Goal: Task Accomplishment & Management: Manage account settings

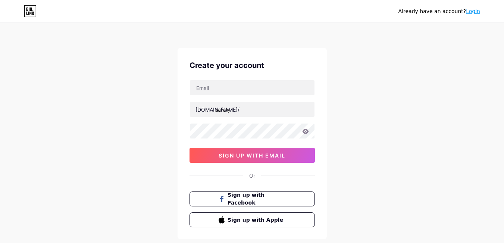
scroll to position [43, 0]
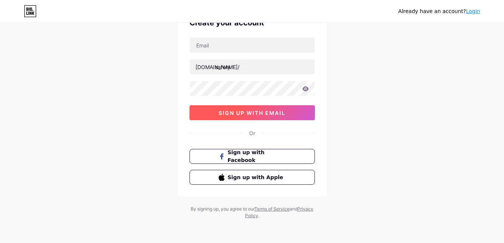
click at [284, 111] on span "sign up with email" at bounding box center [252, 113] width 67 height 6
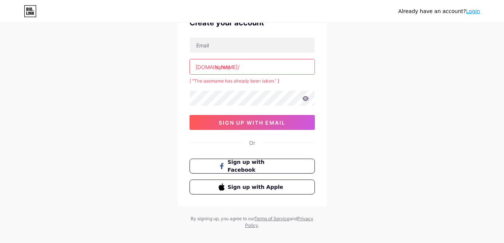
scroll to position [0, 0]
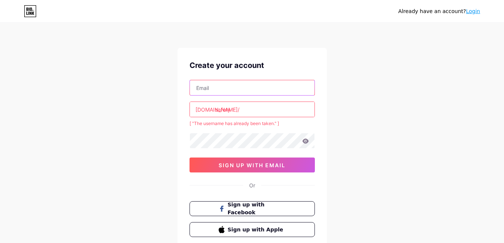
click at [281, 92] on input "text" at bounding box center [252, 87] width 125 height 15
type input "rajpmhamane@gmail.com"
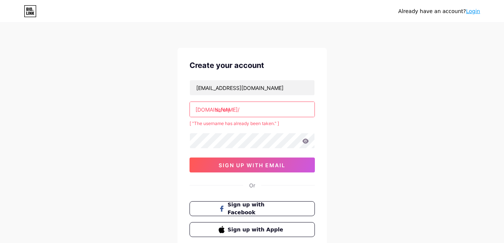
click at [249, 105] on input "safety" at bounding box center [252, 109] width 125 height 15
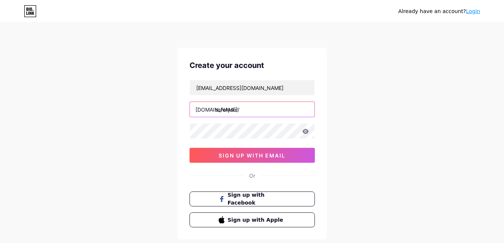
type input "safetysur"
click at [306, 132] on icon at bounding box center [305, 131] width 7 height 5
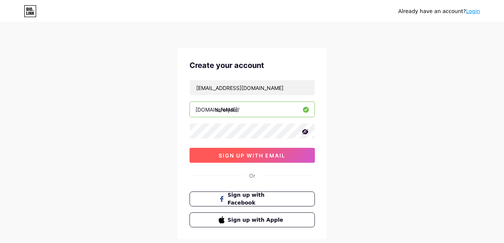
click at [269, 155] on span "sign up with email" at bounding box center [252, 155] width 67 height 6
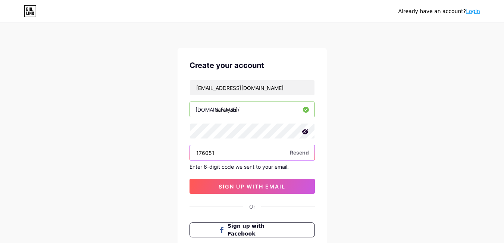
type input "176051"
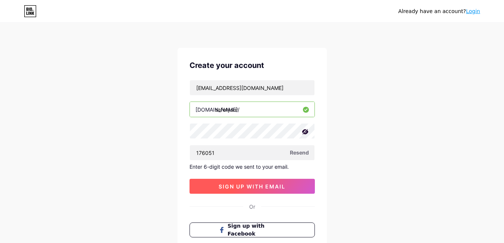
click at [259, 193] on button "sign up with email" at bounding box center [252, 186] width 125 height 15
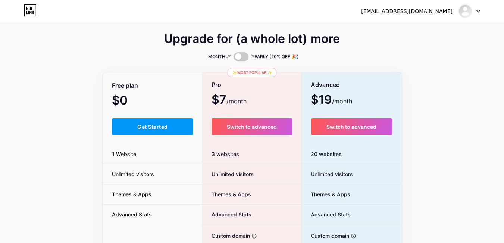
click at [491, 97] on div "Upgrade for (a whole lot) more MONTHLY YEARLY (20% OFF 🎉) Free plan $0 /month G…" at bounding box center [252, 185] width 504 height 302
click at [159, 127] on span "Get Started" at bounding box center [152, 127] width 30 height 6
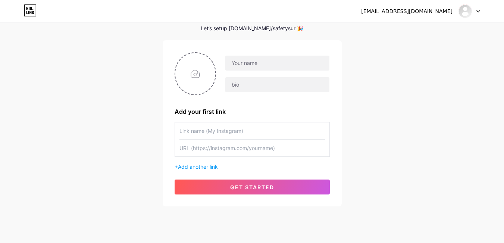
scroll to position [53, 0]
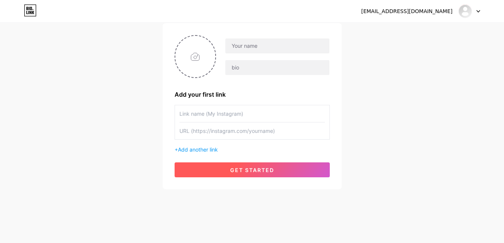
click at [246, 171] on span "get started" at bounding box center [252, 170] width 44 height 6
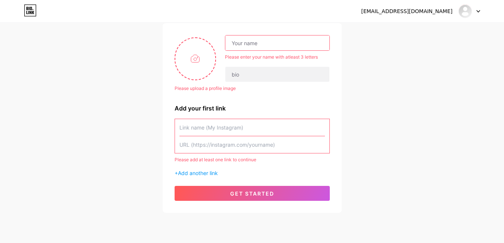
click at [266, 47] on input "text" at bounding box center [277, 42] width 104 height 15
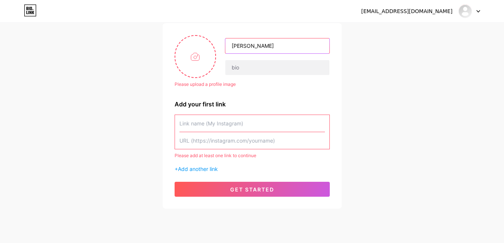
type input "Raj"
click at [239, 125] on input "text" at bounding box center [252, 123] width 146 height 17
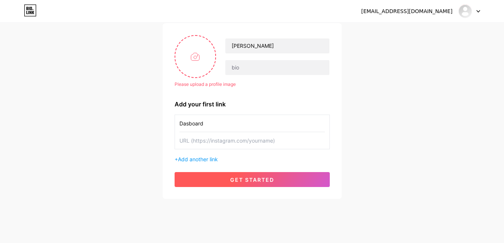
type input "Dasboard"
click at [247, 179] on span "get started" at bounding box center [252, 179] width 44 height 6
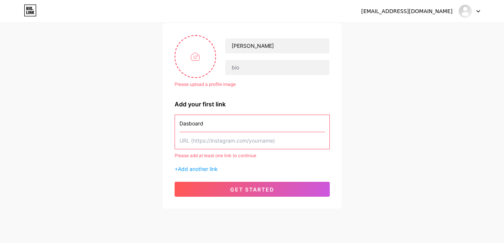
click at [247, 137] on input "text" at bounding box center [252, 140] width 146 height 17
paste input "https://inspectionviewer.streamlit.app/"
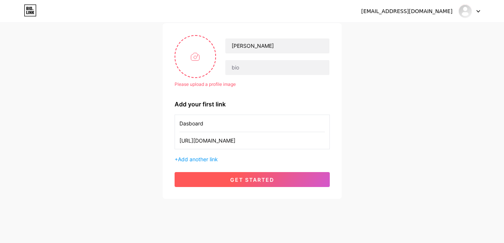
type input "https://inspectionviewer.streamlit.app/"
click at [275, 182] on button "get started" at bounding box center [252, 179] width 155 height 15
click at [263, 182] on span "get started" at bounding box center [252, 179] width 44 height 6
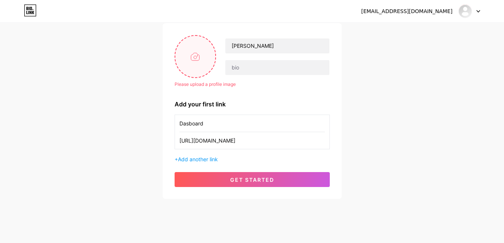
click at [199, 55] on input "file" at bounding box center [195, 56] width 40 height 41
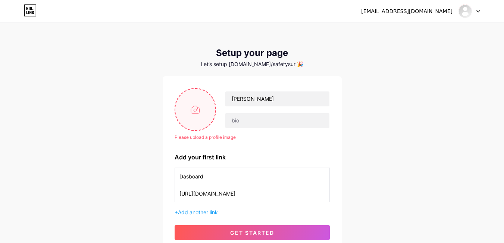
type input "C:\fakepath\IMG_20241227_130859~2.jpg"
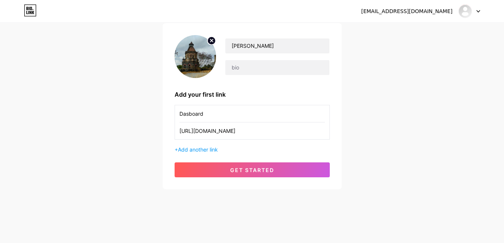
scroll to position [53, 0]
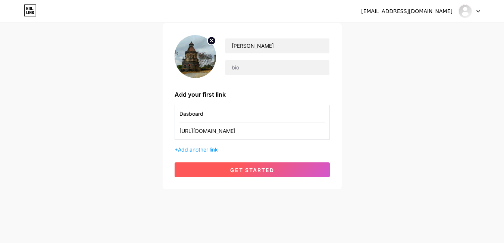
click at [276, 168] on button "get started" at bounding box center [252, 169] width 155 height 15
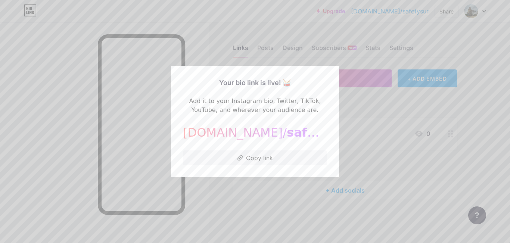
click at [385, 122] on div at bounding box center [255, 121] width 510 height 243
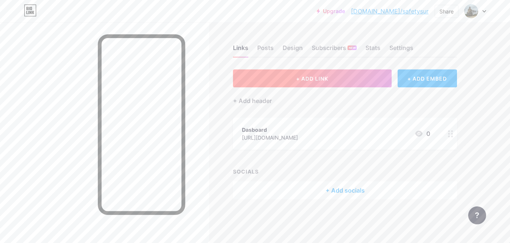
click at [307, 78] on span "+ ADD LINK" at bounding box center [312, 78] width 32 height 6
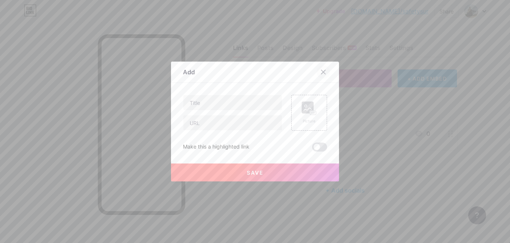
click at [325, 73] on div at bounding box center [322, 71] width 13 height 13
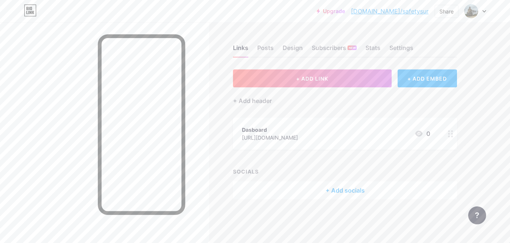
click at [485, 14] on div at bounding box center [475, 10] width 22 height 13
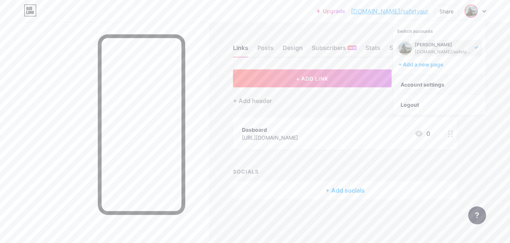
click at [424, 90] on link "Account settings" at bounding box center [439, 85] width 93 height 20
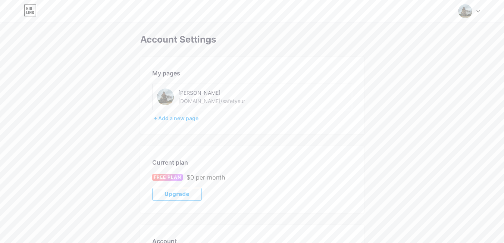
scroll to position [173, 0]
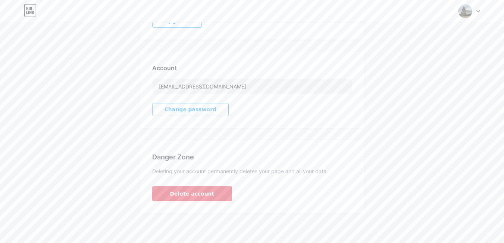
click at [203, 196] on span "Delete account" at bounding box center [192, 194] width 44 height 8
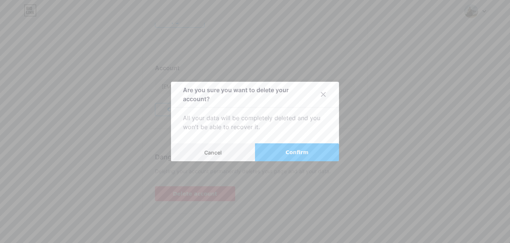
click at [284, 149] on button "Confirm" at bounding box center [297, 152] width 84 height 18
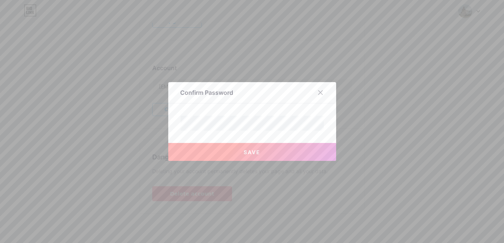
click at [256, 157] on button "Save" at bounding box center [252, 152] width 168 height 18
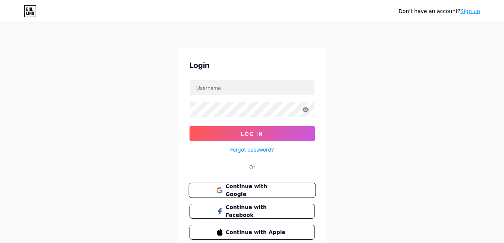
click at [278, 187] on span "Continue with Google" at bounding box center [256, 190] width 62 height 16
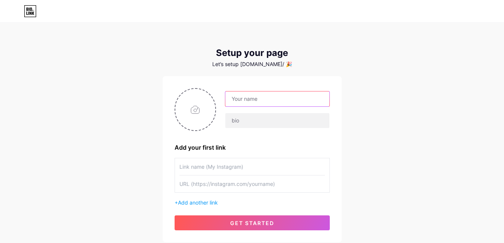
click at [290, 106] on input "text" at bounding box center [277, 98] width 104 height 15
type input "Safety Department Dashboard"
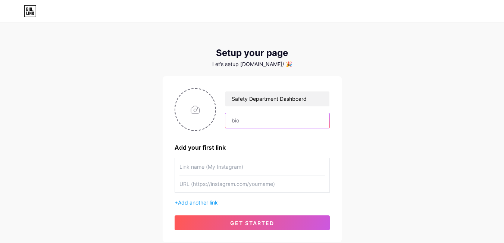
click at [274, 118] on input "text" at bounding box center [277, 120] width 104 height 15
type input "Safety Department Solapur"
click at [229, 171] on input "text" at bounding box center [252, 166] width 146 height 17
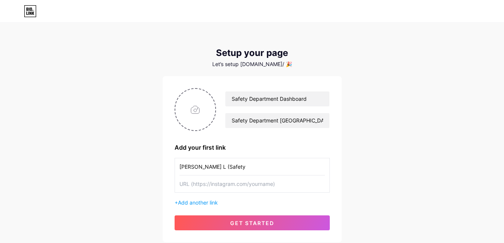
paste input "Abnormality Report & Action List"
type input "S. A. R. A. L (Safety Abnormality Report & Action List)"
click at [269, 183] on input "text" at bounding box center [252, 183] width 146 height 17
paste input "https://inspectionviewer.streamlit.app/"
type input "https://inspectionviewer.streamlit.app/"
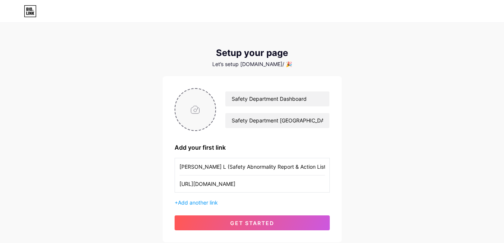
click at [198, 111] on input "file" at bounding box center [195, 109] width 40 height 41
type input "C:\fakepath\Central Railway Logo.png"
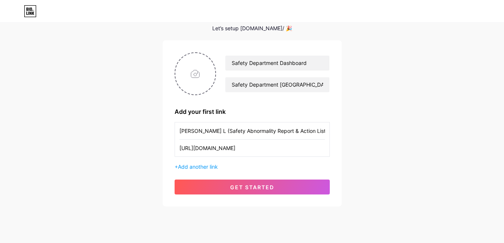
scroll to position [53, 0]
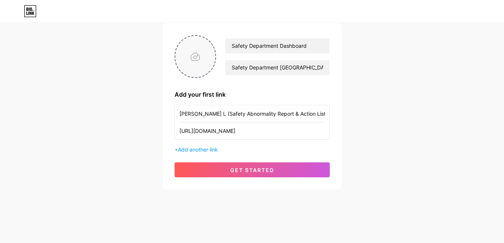
click at [208, 56] on input "file" at bounding box center [195, 56] width 40 height 41
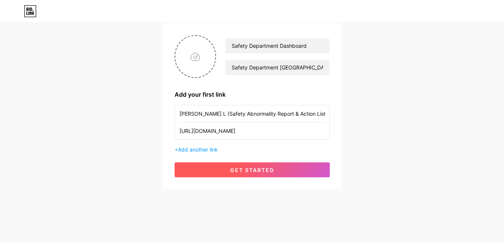
click at [283, 172] on button "get started" at bounding box center [252, 169] width 155 height 15
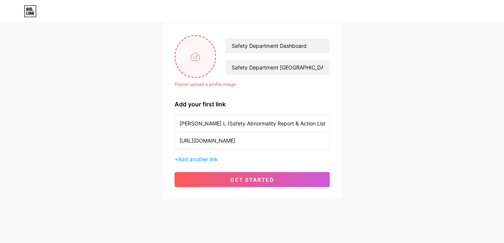
click at [191, 60] on input "file" at bounding box center [195, 56] width 40 height 41
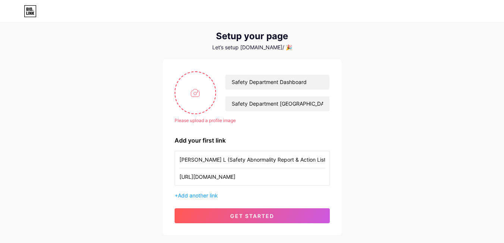
scroll to position [0, 0]
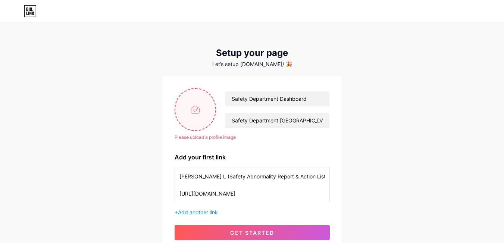
click at [201, 105] on input "file" at bounding box center [195, 109] width 40 height 41
click at [190, 109] on input "file" at bounding box center [195, 109] width 40 height 41
click at [193, 114] on input "file" at bounding box center [195, 109] width 40 height 41
type input "C:\fakepath\images.jfif"
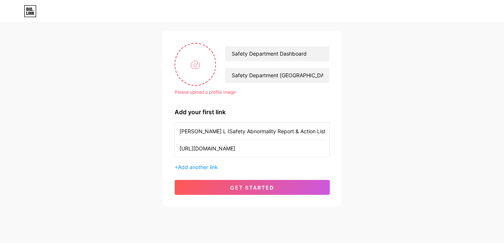
scroll to position [63, 0]
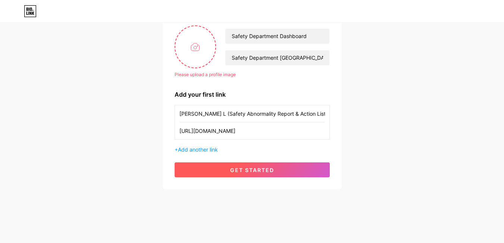
click at [287, 175] on button "get started" at bounding box center [252, 169] width 155 height 15
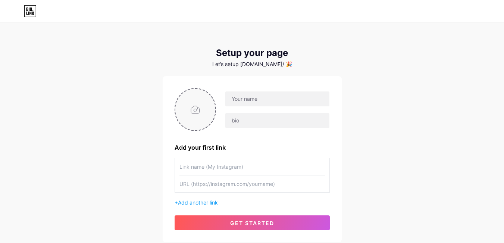
click at [193, 116] on input "file" at bounding box center [195, 109] width 40 height 41
type input "C:\fakepath\images.jfif"
click at [281, 95] on input "text" at bounding box center [277, 98] width 104 height 15
type input "Safety Department Solapur"
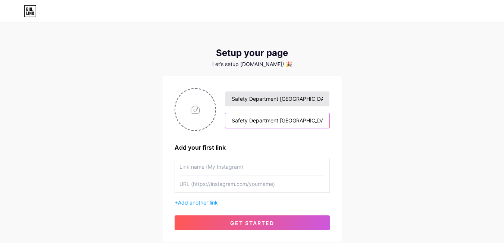
type input "Safety Department Solapur"
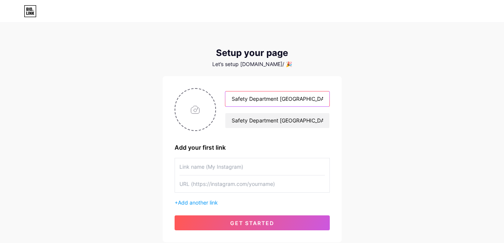
click at [303, 100] on input "Safety Department Solapur" at bounding box center [277, 98] width 104 height 15
type input "Safety Department"
paste input "S.A.R.A.L (Safety Abnormality Report & Action List)"
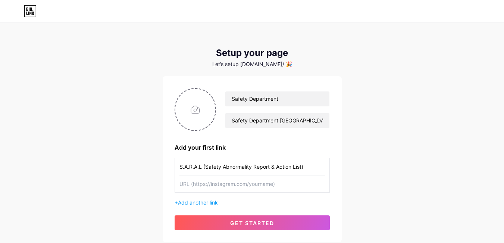
type input "S.A.R.A.L (Safety Abnormality Report & Action List)"
click at [257, 186] on input "text" at bounding box center [252, 183] width 146 height 17
paste input "[URL][DOMAIN_NAME]"
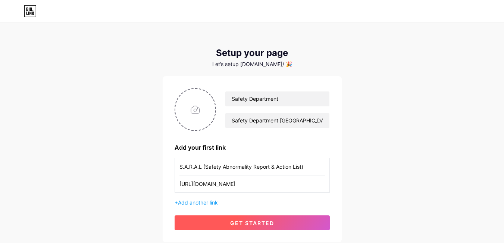
type input "[URL][DOMAIN_NAME]"
click at [253, 220] on span "get started" at bounding box center [252, 223] width 44 height 6
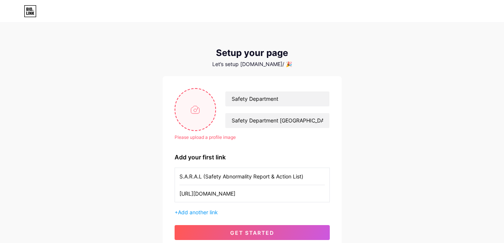
click at [212, 104] on input "file" at bounding box center [195, 109] width 40 height 41
click at [206, 113] on input "file" at bounding box center [195, 109] width 40 height 41
type input "C:\fakepath\Central Railway Logo.png"
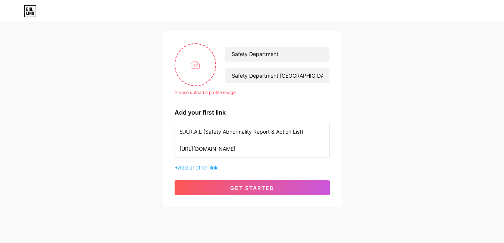
scroll to position [63, 0]
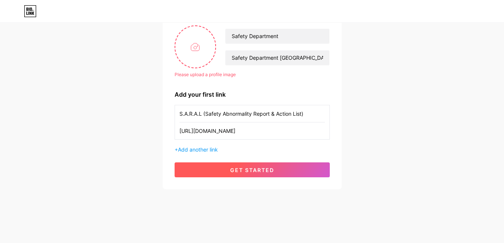
click at [199, 172] on button "get started" at bounding box center [252, 169] width 155 height 15
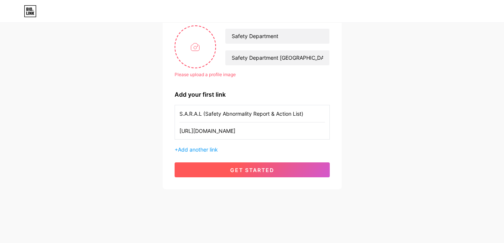
click at [199, 172] on button "get started" at bounding box center [252, 169] width 155 height 15
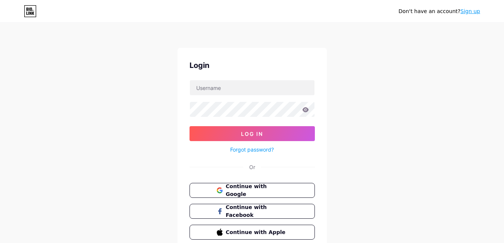
click at [471, 9] on link "Sign up" at bounding box center [470, 11] width 20 height 6
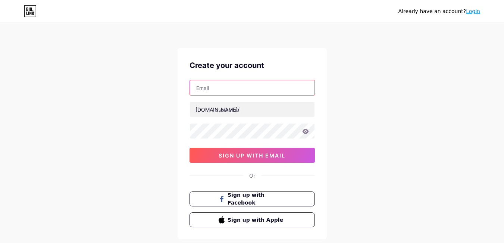
click at [241, 88] on input "text" at bounding box center [252, 87] width 125 height 15
type input "a"
type input "[EMAIL_ADDRESS][DOMAIN_NAME]"
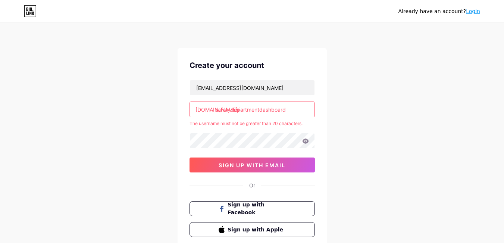
click at [286, 109] on input "safetydepartmentdashboard" at bounding box center [252, 109] width 125 height 15
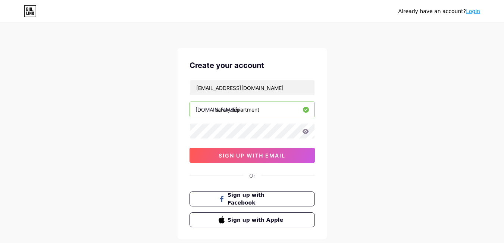
type input "safetydepartment"
click at [309, 131] on icon at bounding box center [305, 131] width 7 height 5
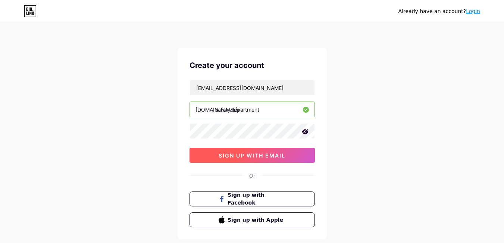
click at [272, 154] on span "sign up with email" at bounding box center [252, 155] width 67 height 6
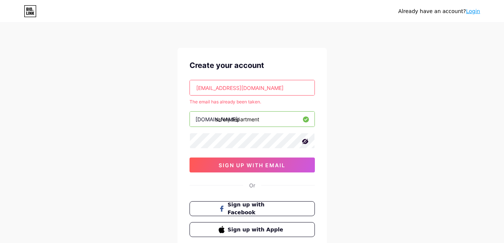
click at [474, 14] on link "Login" at bounding box center [473, 11] width 14 height 6
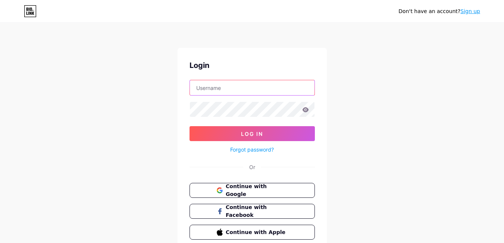
click at [218, 89] on input "text" at bounding box center [252, 87] width 125 height 15
type input "[EMAIL_ADDRESS][DOMAIN_NAME]"
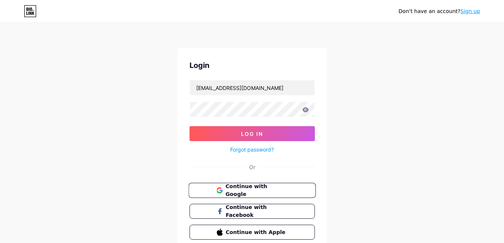
click at [265, 196] on button "Continue with Google" at bounding box center [251, 190] width 127 height 15
click at [264, 188] on span "Continue with Google" at bounding box center [256, 190] width 62 height 16
click at [472, 14] on link "Sign up" at bounding box center [470, 11] width 20 height 6
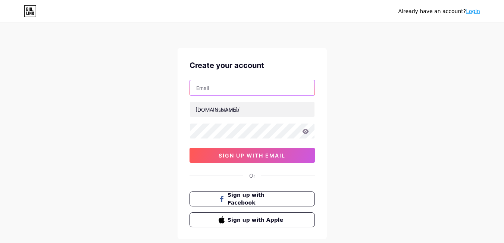
click at [246, 93] on input "text" at bounding box center [252, 87] width 125 height 15
type input "[EMAIL_ADDRESS][DOMAIN_NAME]"
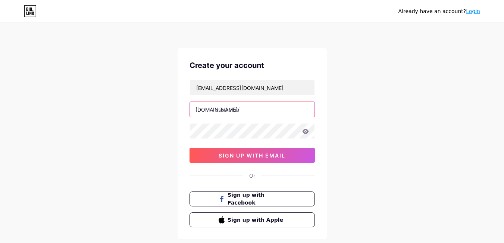
click at [249, 110] on input "text" at bounding box center [252, 109] width 125 height 15
type input "safetydepartment"
click at [190, 148] on button "sign up with email" at bounding box center [252, 155] width 125 height 15
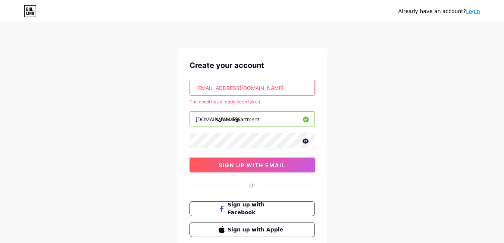
click at [469, 12] on link "Login" at bounding box center [473, 11] width 14 height 6
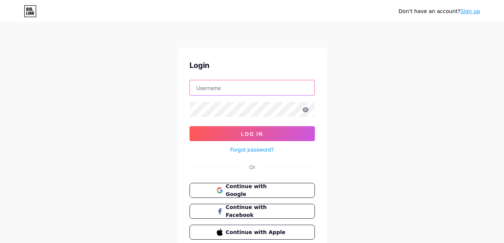
click at [231, 89] on input "text" at bounding box center [252, 87] width 125 height 15
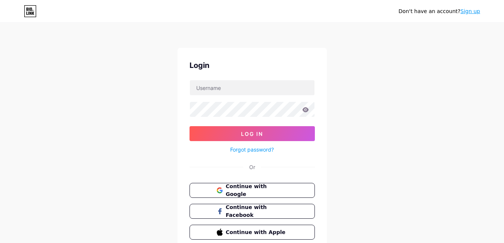
click at [178, 145] on div "Login Log In Forgot password? Or Continue with Google Continue with Facebook Co…" at bounding box center [252, 150] width 149 height 204
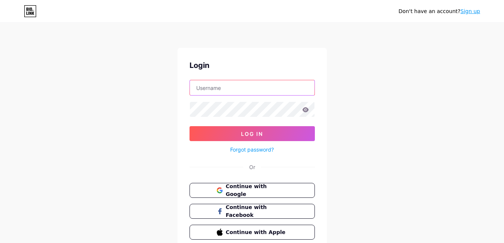
click at [218, 89] on input "text" at bounding box center [252, 87] width 125 height 15
type input "[EMAIL_ADDRESS][DOMAIN_NAME]"
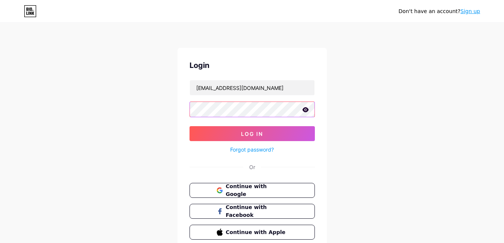
click at [190, 126] on button "Log In" at bounding box center [252, 133] width 125 height 15
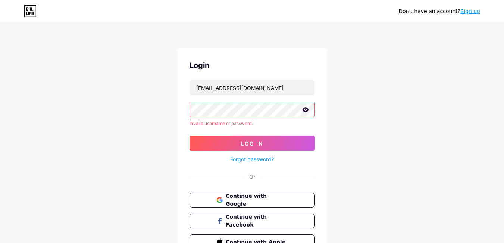
click at [263, 161] on link "Forgot password?" at bounding box center [252, 159] width 44 height 8
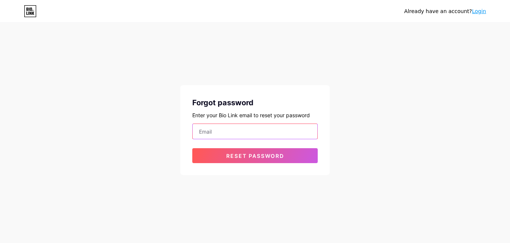
click at [256, 132] on input "email" at bounding box center [255, 131] width 125 height 15
type input "[EMAIL_ADDRESS][DOMAIN_NAME]"
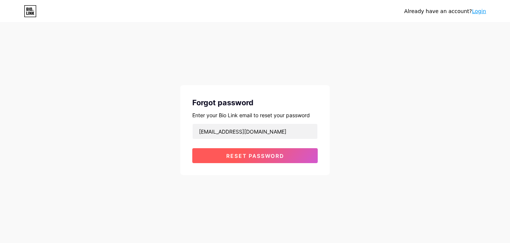
click at [269, 158] on span "Reset password" at bounding box center [255, 156] width 58 height 6
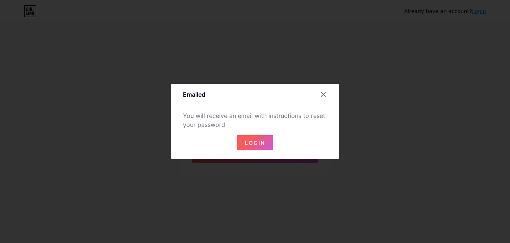
click at [253, 142] on span "Login" at bounding box center [255, 143] width 20 height 6
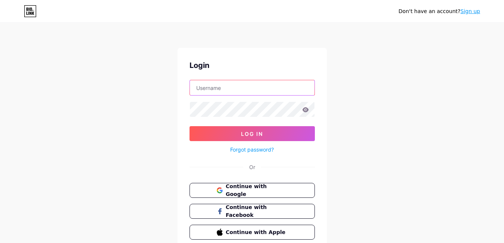
click at [226, 89] on input "text" at bounding box center [252, 87] width 125 height 15
type input "[EMAIL_ADDRESS][DOMAIN_NAME]"
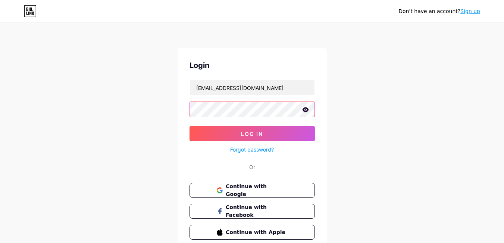
click at [190, 126] on button "Log In" at bounding box center [252, 133] width 125 height 15
click at [306, 110] on icon at bounding box center [305, 109] width 7 height 5
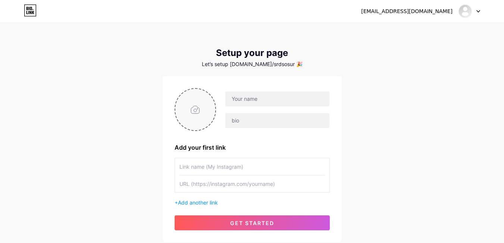
click at [207, 121] on input "file" at bounding box center [195, 109] width 40 height 41
type input "C:\fakepath\Central Railway Logo.png"
click at [271, 95] on input "text" at bounding box center [277, 98] width 104 height 15
type input "Safety Department"
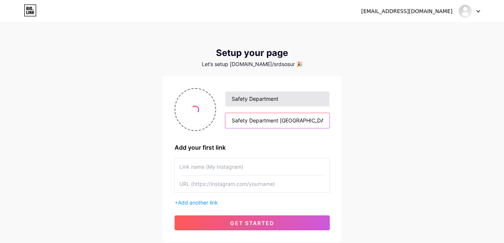
type input "Safety Department [GEOGRAPHIC_DATA]"
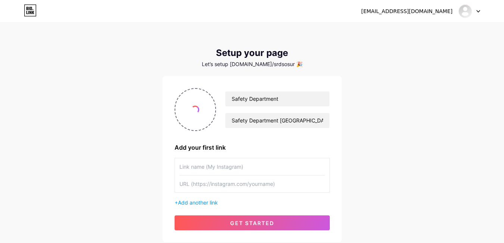
click at [204, 182] on input "text" at bounding box center [252, 183] width 146 height 17
paste input "[URL][DOMAIN_NAME]"
type input "[URL][DOMAIN_NAME]"
click at [215, 167] on input "text" at bounding box center [252, 166] width 146 height 17
paste input "S.A.R.A.L (Safety Abnormality Report & Action List)"
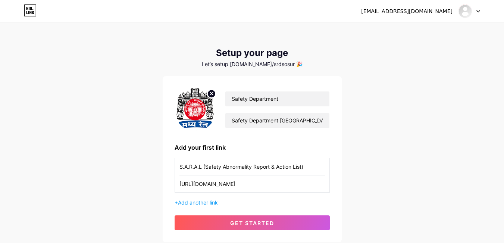
type input "S.A.R.A.L (Safety Abnormality Report & Action List)"
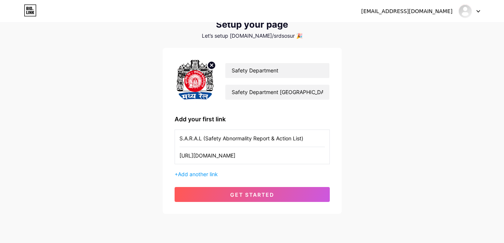
scroll to position [53, 0]
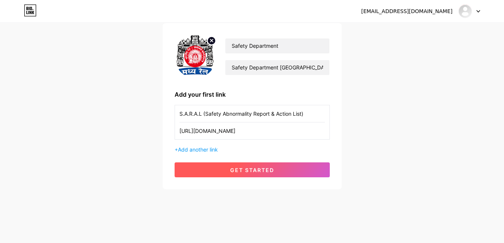
click at [273, 173] on span "get started" at bounding box center [252, 170] width 44 height 6
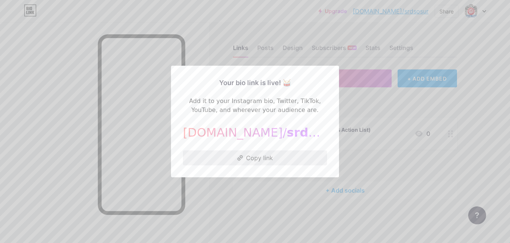
click at [282, 159] on button "Copy link" at bounding box center [255, 157] width 144 height 15
click at [449, 107] on div at bounding box center [255, 121] width 510 height 243
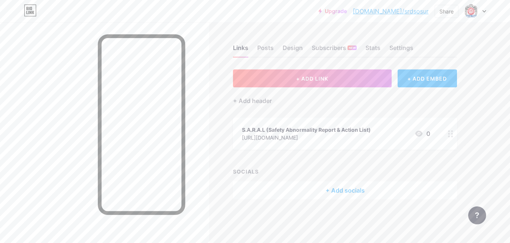
click at [408, 13] on link "bio.link/srdsosur" at bounding box center [391, 11] width 76 height 9
click at [402, 49] on div "Settings" at bounding box center [401, 49] width 24 height 13
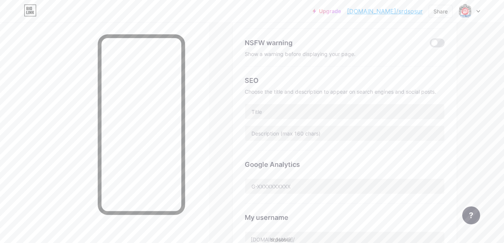
scroll to position [224, 0]
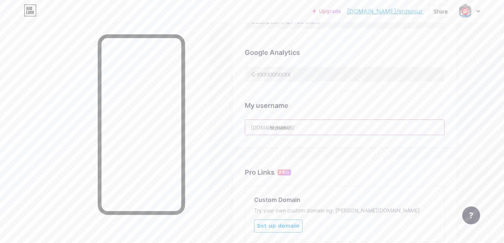
click at [302, 127] on input "srdsosur" at bounding box center [344, 127] width 199 height 15
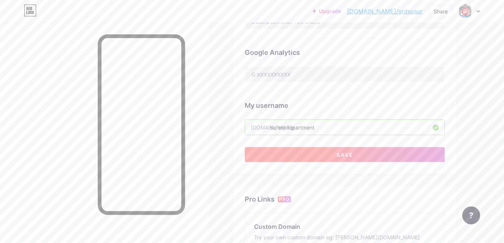
type input "safetydepartment"
click at [343, 159] on button "Save" at bounding box center [345, 154] width 200 height 15
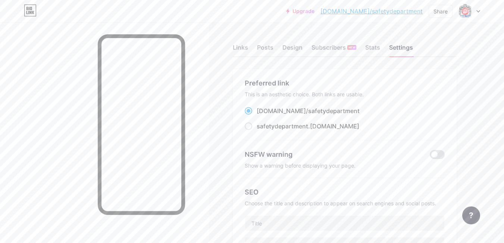
scroll to position [0, 0]
click at [297, 125] on span "safetydepartment" at bounding box center [282, 126] width 51 height 7
click at [262, 131] on input "safetydepartment .bio.link" at bounding box center [259, 133] width 5 height 5
radio input "true"
click at [250, 47] on div "Links Posts Design Subscribers NEW Stats Settings" at bounding box center [345, 44] width 224 height 26
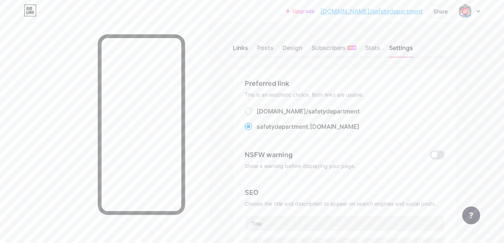
click at [246, 48] on div "Links" at bounding box center [240, 49] width 15 height 13
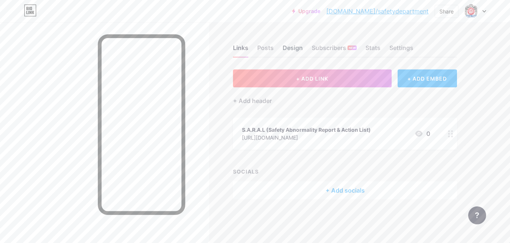
click at [294, 47] on div "Design" at bounding box center [292, 49] width 20 height 13
click at [268, 46] on div "Posts" at bounding box center [265, 49] width 16 height 13
click at [291, 49] on div "Design" at bounding box center [292, 49] width 20 height 13
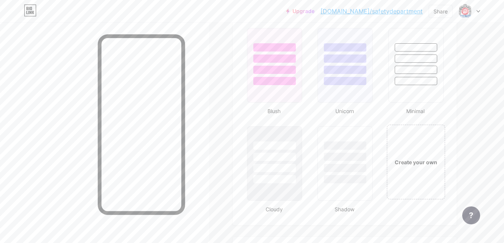
scroll to position [672, 0]
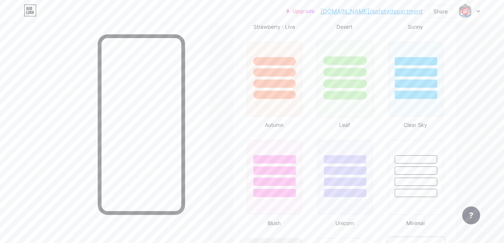
click at [337, 106] on div at bounding box center [345, 79] width 57 height 77
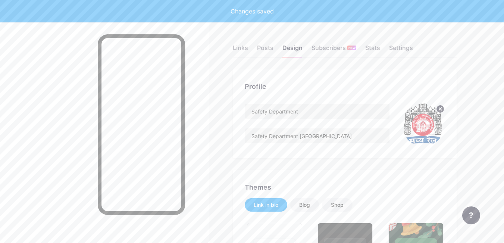
scroll to position [112, 0]
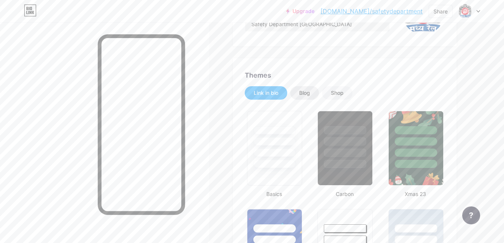
click at [307, 96] on div "Blog" at bounding box center [304, 92] width 11 height 7
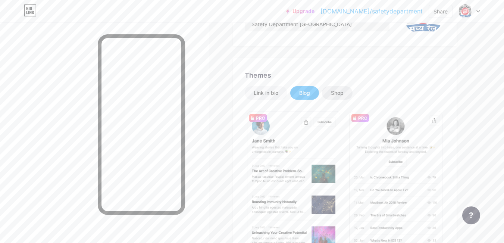
click at [341, 95] on div "Shop" at bounding box center [337, 92] width 13 height 7
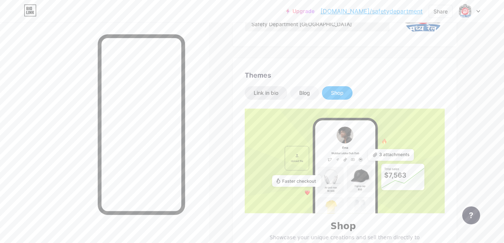
click at [265, 94] on div "Link in bio" at bounding box center [266, 92] width 25 height 7
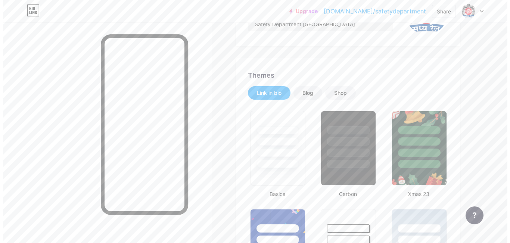
scroll to position [0, 0]
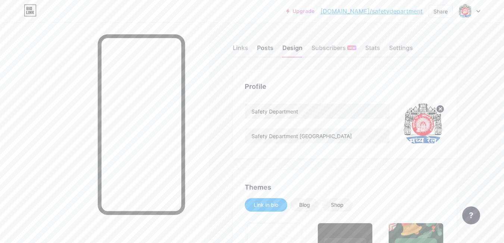
click at [262, 49] on div "Posts" at bounding box center [265, 49] width 16 height 13
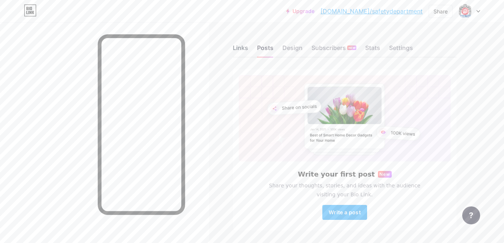
click at [238, 53] on div "Links" at bounding box center [240, 49] width 15 height 13
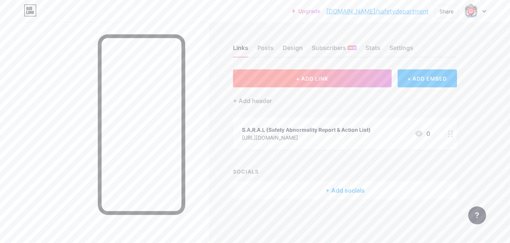
click at [318, 81] on span "+ ADD LINK" at bounding box center [312, 78] width 32 height 6
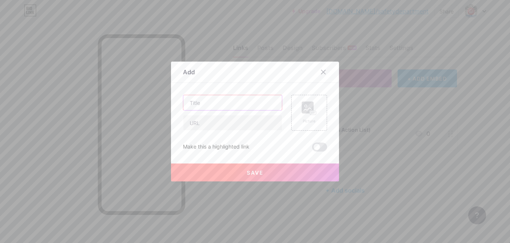
click at [259, 98] on input "text" at bounding box center [232, 102] width 99 height 15
click at [239, 121] on input "text" at bounding box center [232, 122] width 99 height 15
paste input "[URL][DOMAIN_NAME]"
type input "[URL][DOMAIN_NAME]"
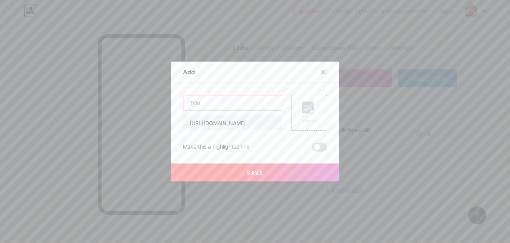
click at [237, 105] on input "text" at bounding box center [232, 102] width 99 height 15
drag, startPoint x: 244, startPoint y: 98, endPoint x: 184, endPoint y: 103, distance: 59.5
click at [184, 103] on input "CRB Sheet (Link 01)" at bounding box center [232, 102] width 99 height 15
paste input "Safety Monitoring Link 1 (CRB Monitoring):"
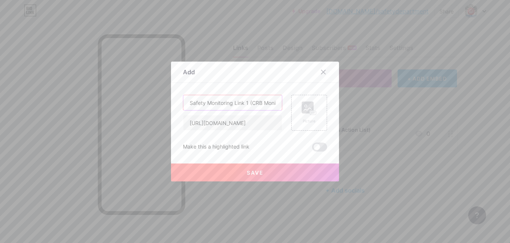
scroll to position [0, 19]
type input "Safety Monitoring Link 1 (CRB Monitoring):"
click at [265, 173] on button "Save" at bounding box center [255, 172] width 168 height 18
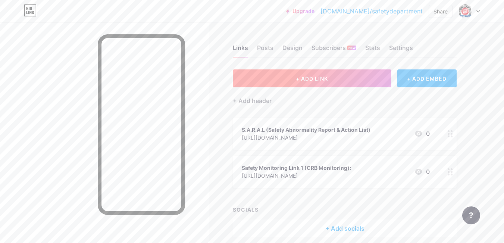
click at [309, 85] on button "+ ADD LINK" at bounding box center [312, 78] width 159 height 18
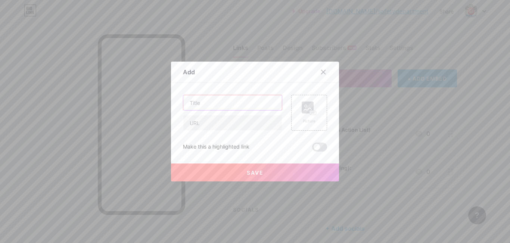
click at [197, 100] on input "text" at bounding box center [232, 102] width 99 height 15
paste input "Safety Monitoring Link 2 (Division Items):"
type input "Safety Monitoring Link 2 (Division Items):"
click at [239, 122] on input "text" at bounding box center [232, 122] width 99 height 15
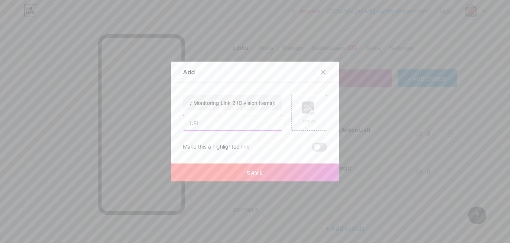
scroll to position [0, 0]
paste input "[URL][DOMAIN_NAME]"
type input "[URL][DOMAIN_NAME]"
click at [269, 170] on button "Save" at bounding box center [255, 172] width 168 height 18
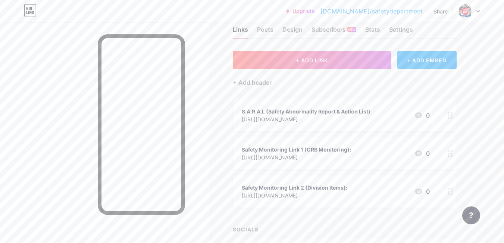
scroll to position [0, 0]
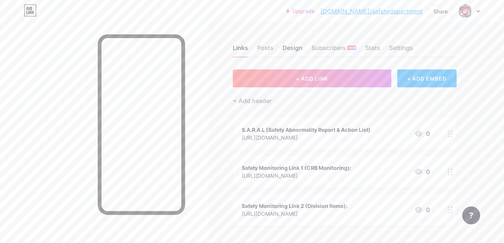
click at [285, 45] on div "Design" at bounding box center [292, 49] width 20 height 13
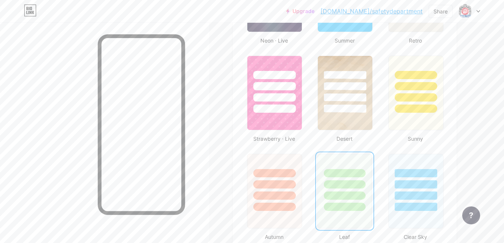
scroll to position [672, 0]
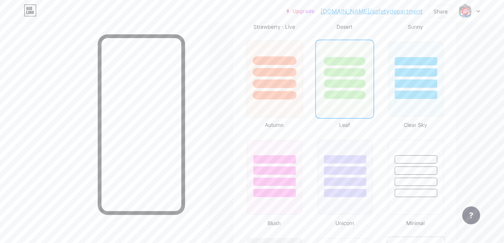
click at [279, 105] on div at bounding box center [274, 79] width 57 height 77
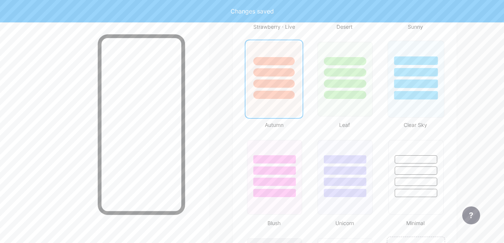
click at [429, 101] on div at bounding box center [415, 79] width 57 height 77
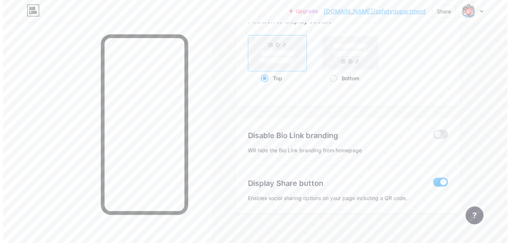
scroll to position [1025, 0]
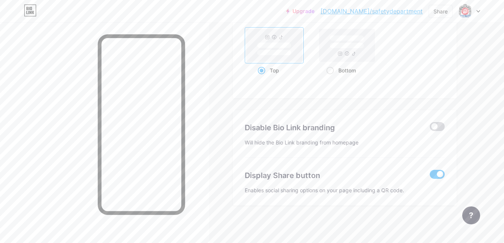
click at [435, 125] on span at bounding box center [437, 126] width 15 height 9
click at [430, 128] on input "checkbox" at bounding box center [430, 128] width 0 height 0
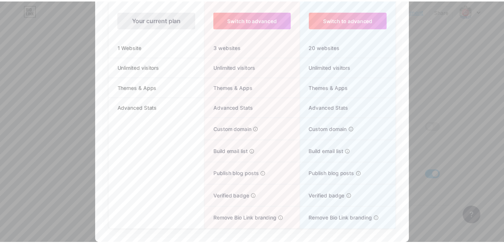
scroll to position [0, 0]
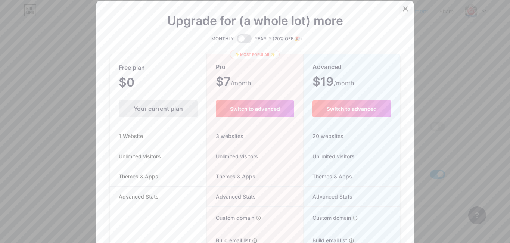
click at [403, 10] on icon at bounding box center [405, 9] width 4 height 4
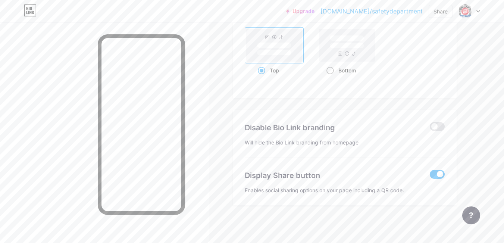
click at [338, 72] on div "Bottom" at bounding box center [346, 70] width 41 height 14
click at [331, 77] on input "Bottom" at bounding box center [328, 79] width 5 height 5
radio input "true"
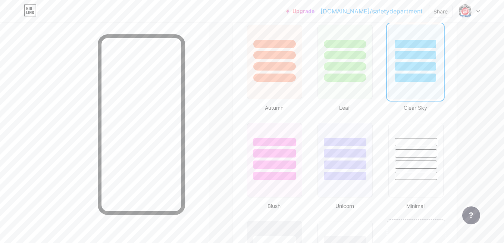
scroll to position [801, 0]
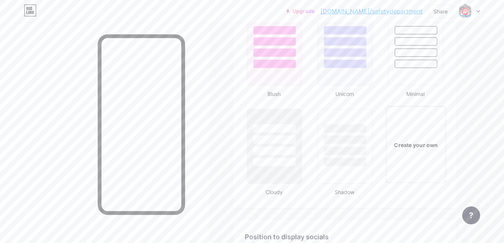
click at [422, 140] on div "Create your own" at bounding box center [416, 144] width 60 height 77
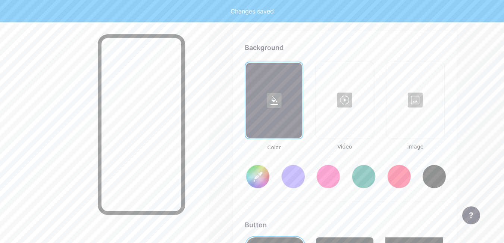
scroll to position [991, 0]
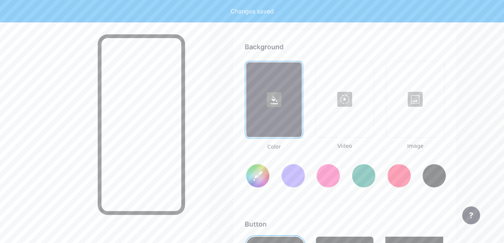
type input "#ffffff"
type input "#000000"
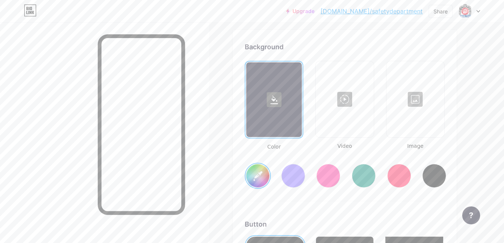
click at [334, 174] on div at bounding box center [328, 176] width 24 height 24
click at [256, 175] on input "#ff2e96" at bounding box center [257, 175] width 23 height 23
drag, startPoint x: 319, startPoint y: 70, endPoint x: 307, endPoint y: 70, distance: 12.3
click at [307, 70] on div "Color Video Image" at bounding box center [345, 106] width 200 height 90
click at [255, 177] on input "#1fe6f4" at bounding box center [257, 175] width 23 height 23
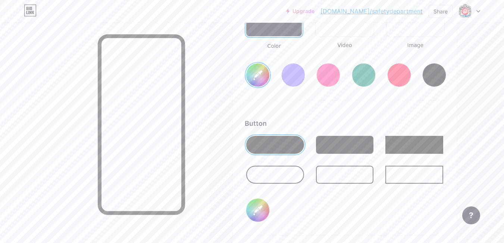
scroll to position [1103, 0]
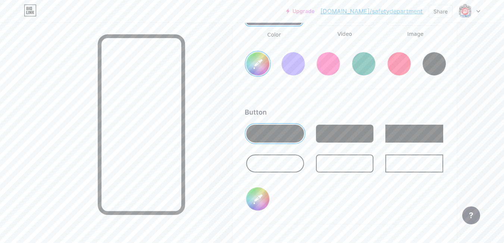
click at [280, 169] on div at bounding box center [275, 163] width 58 height 18
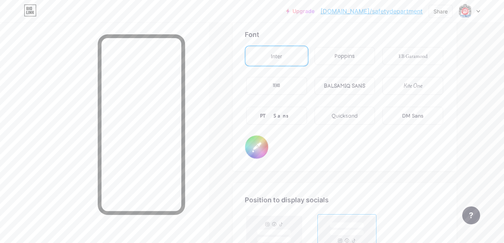
scroll to position [1326, 0]
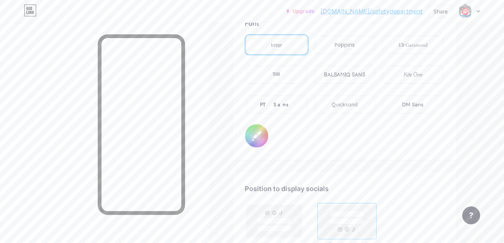
click at [418, 105] on div "DM Sans" at bounding box center [412, 105] width 21 height 8
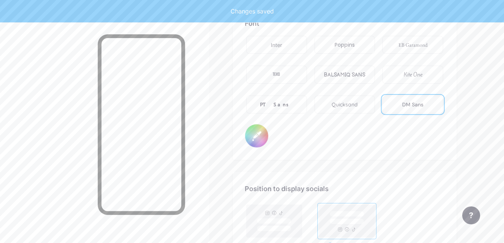
type input "#a3eff5"
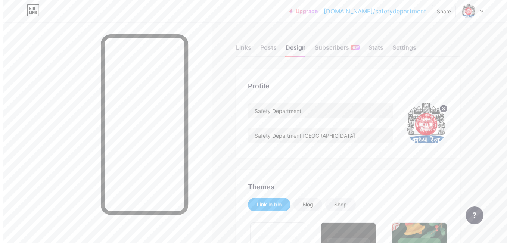
scroll to position [0, 0]
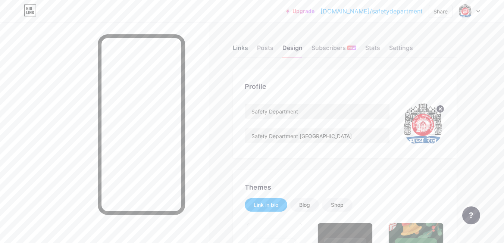
click at [242, 46] on div "Links" at bounding box center [240, 49] width 15 height 13
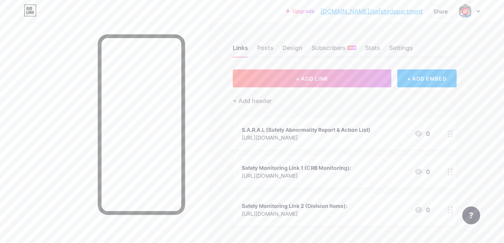
click at [331, 134] on div "[URL][DOMAIN_NAME]" at bounding box center [306, 138] width 129 height 8
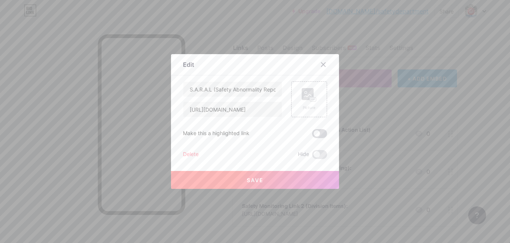
click at [317, 132] on span at bounding box center [319, 133] width 15 height 9
click at [312, 135] on input "checkbox" at bounding box center [312, 135] width 0 height 0
click at [260, 181] on span "Save" at bounding box center [255, 180] width 17 height 6
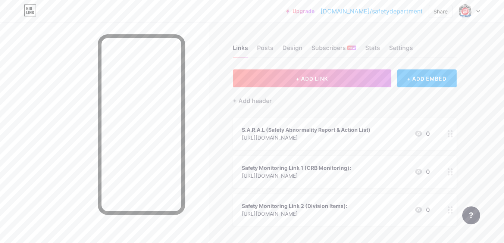
click at [291, 130] on div "S.A.R.A.L (Safety Abnormality Report & Action List)" at bounding box center [306, 130] width 129 height 8
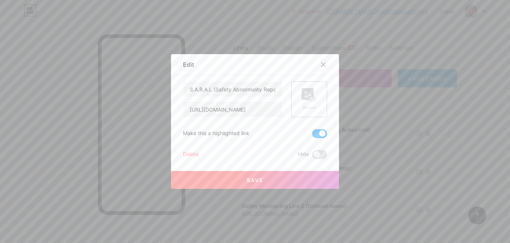
click at [312, 134] on span at bounding box center [319, 133] width 15 height 9
click at [312, 135] on input "checkbox" at bounding box center [312, 135] width 0 height 0
click at [272, 178] on button "Save" at bounding box center [255, 180] width 168 height 18
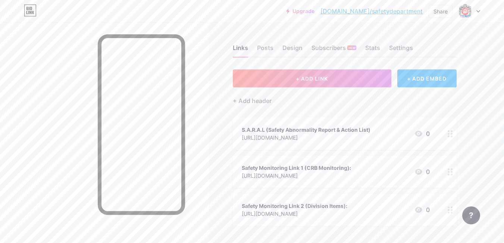
click at [336, 166] on div "Safety Monitoring Link 1 (CRB Monitoring):" at bounding box center [296, 168] width 109 height 8
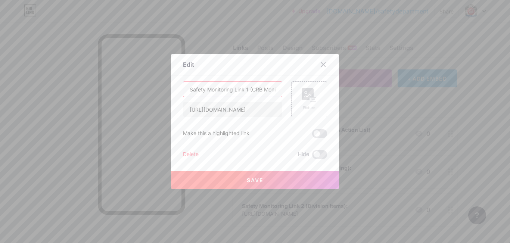
click at [269, 92] on input "Safety Monitoring Link 1 (CRB Monitoring):" at bounding box center [232, 89] width 99 height 15
type input "Safety Monitoring Link 1 (CRB Monitoring)"
click at [247, 180] on span "Save" at bounding box center [255, 180] width 17 height 6
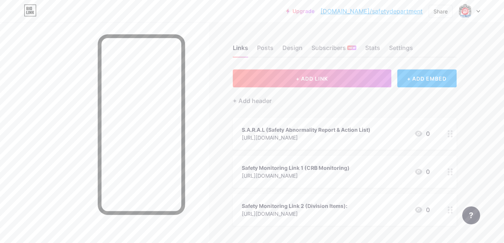
click at [330, 206] on div "Safety Monitoring Link 2 (Division Items):" at bounding box center [295, 206] width 106 height 8
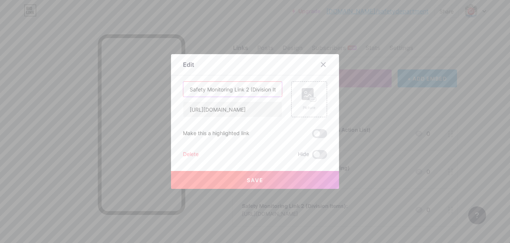
click at [266, 86] on input "Safety Monitoring Link 2 (Division Items):" at bounding box center [232, 89] width 99 height 15
type input "Safety Monitoring Link 2 (Division Items)"
click at [235, 181] on button "Save" at bounding box center [255, 180] width 168 height 18
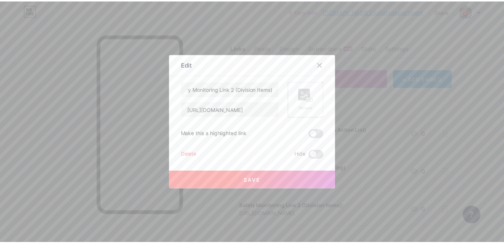
scroll to position [0, 0]
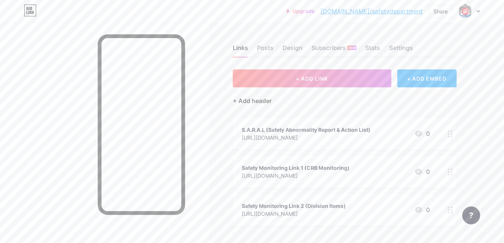
click at [253, 102] on div "+ Add header" at bounding box center [252, 100] width 39 height 9
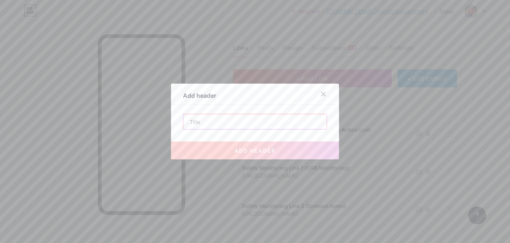
click at [247, 120] on input "text" at bounding box center [254, 121] width 143 height 15
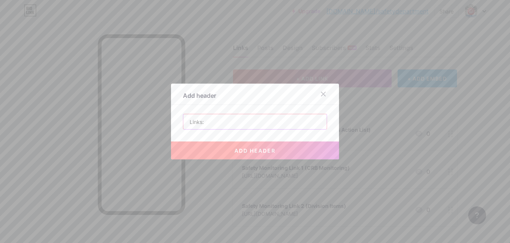
type input "Links:"
click at [263, 151] on span "add header" at bounding box center [254, 150] width 41 height 6
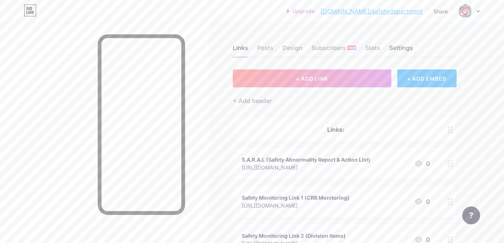
click at [401, 50] on div "Settings" at bounding box center [401, 49] width 24 height 13
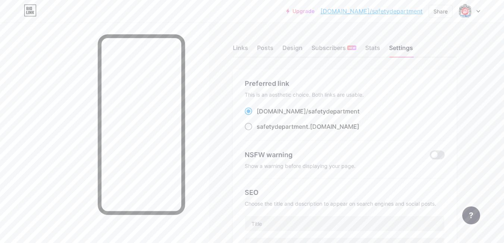
click at [283, 126] on span "safetydepartment" at bounding box center [282, 126] width 51 height 7
click at [262, 131] on input "safetydepartment .bio.link" at bounding box center [259, 133] width 5 height 5
radio input "true"
click at [442, 155] on span at bounding box center [437, 154] width 15 height 9
click at [430, 157] on input "checkbox" at bounding box center [430, 157] width 0 height 0
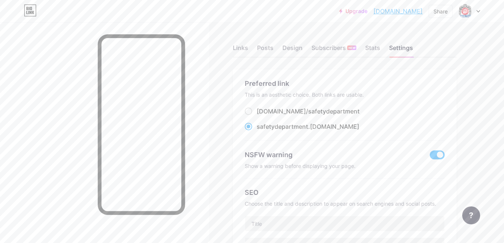
click at [434, 154] on span at bounding box center [437, 154] width 15 height 9
click at [430, 157] on input "checkbox" at bounding box center [430, 157] width 0 height 0
click at [374, 50] on div "Stats" at bounding box center [372, 49] width 15 height 13
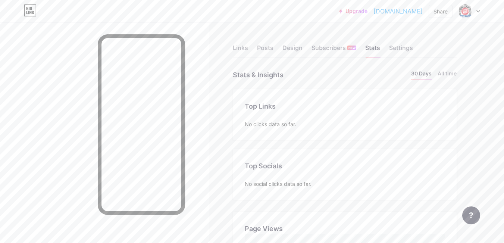
scroll to position [243, 504]
click at [245, 50] on div "Links" at bounding box center [240, 49] width 15 height 13
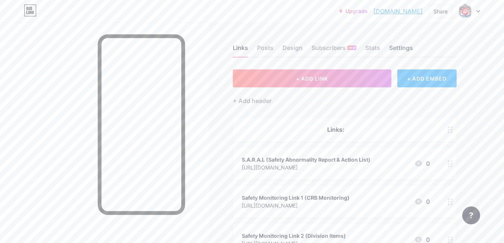
click at [399, 46] on div "Settings" at bounding box center [401, 49] width 24 height 13
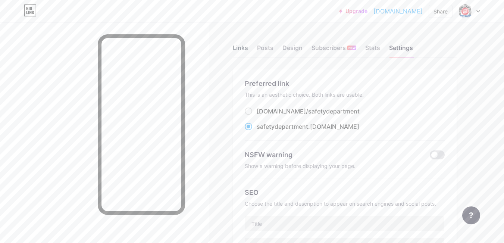
click at [238, 49] on div "Links" at bounding box center [240, 49] width 15 height 13
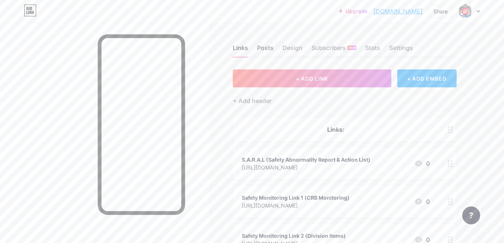
click at [262, 46] on div "Posts" at bounding box center [265, 49] width 16 height 13
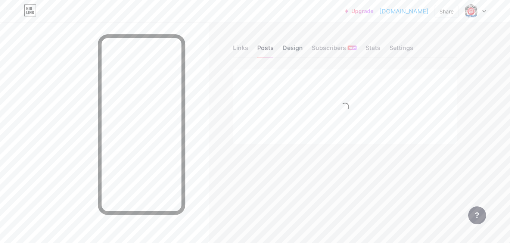
click at [288, 49] on div "Design" at bounding box center [292, 49] width 20 height 13
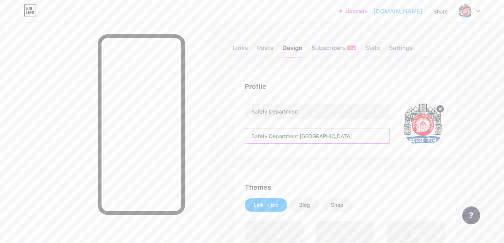
click at [329, 136] on input "Safety Department Solapur" at bounding box center [317, 135] width 144 height 15
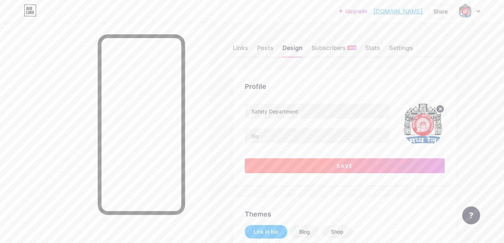
click at [365, 166] on button "Save" at bounding box center [345, 165] width 200 height 15
type input "#a3eff5"
type input "#000000"
type input "#a3eff5"
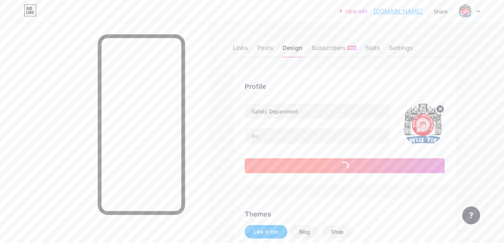
type input "#000000"
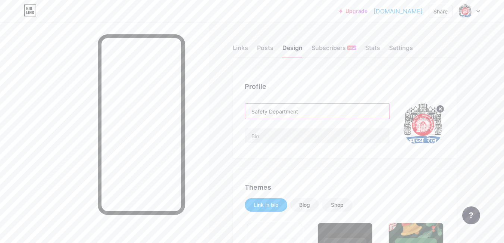
click at [332, 115] on input "Safety Department" at bounding box center [317, 111] width 144 height 15
click at [322, 141] on input "text" at bounding box center [317, 135] width 144 height 15
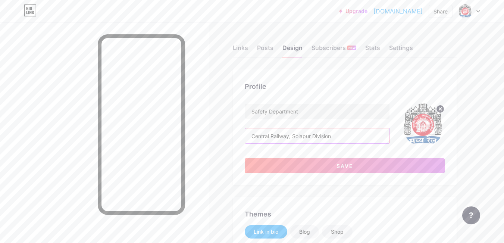
type input "Central Railway, Solapur Division"
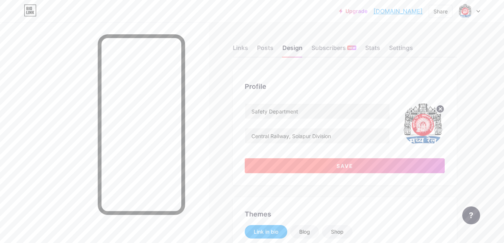
click at [325, 161] on button "Save" at bounding box center [345, 165] width 200 height 15
type input "#a3eff5"
type input "#000000"
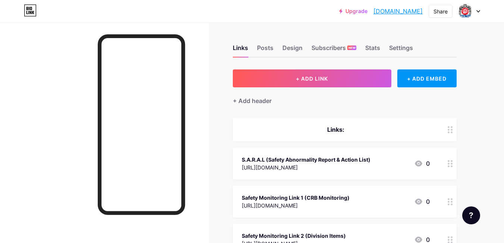
scroll to position [99, 0]
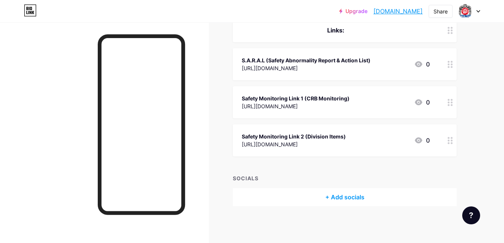
click at [336, 99] on div "Safety Monitoring Link 1 (CRB Monitoring)" at bounding box center [296, 98] width 108 height 8
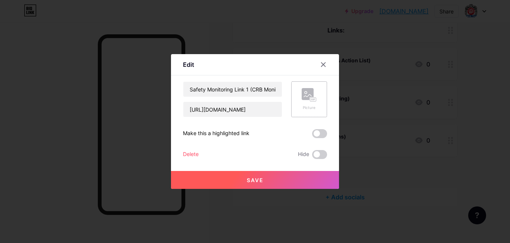
click at [307, 92] on rect at bounding box center [307, 94] width 12 height 12
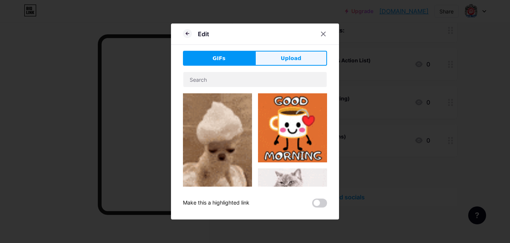
click at [272, 60] on button "Upload" at bounding box center [291, 58] width 72 height 15
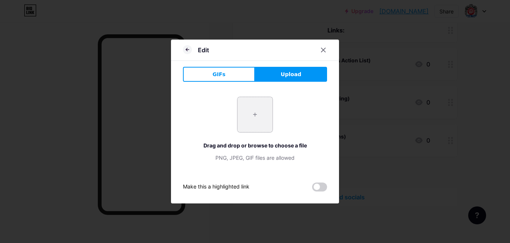
click at [251, 119] on input "file" at bounding box center [254, 114] width 35 height 35
type input "C:\fakepath\ChatGPT Image [DATE], 02_35_45 PM.png"
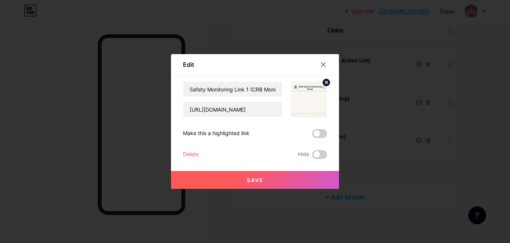
click at [260, 179] on button "Save" at bounding box center [255, 180] width 168 height 18
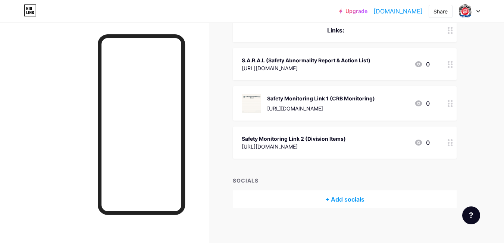
click at [336, 99] on div "Safety Monitoring Link 1 (CRB Monitoring)" at bounding box center [321, 98] width 108 height 8
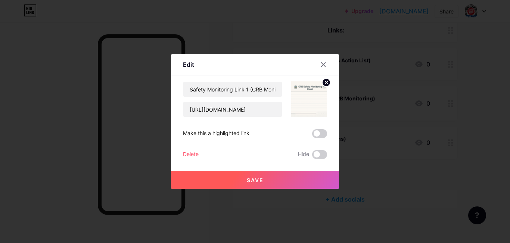
click at [325, 83] on icon at bounding box center [326, 82] width 3 height 3
click at [276, 176] on button "Save" at bounding box center [255, 180] width 168 height 18
